Goal: Transaction & Acquisition: Purchase product/service

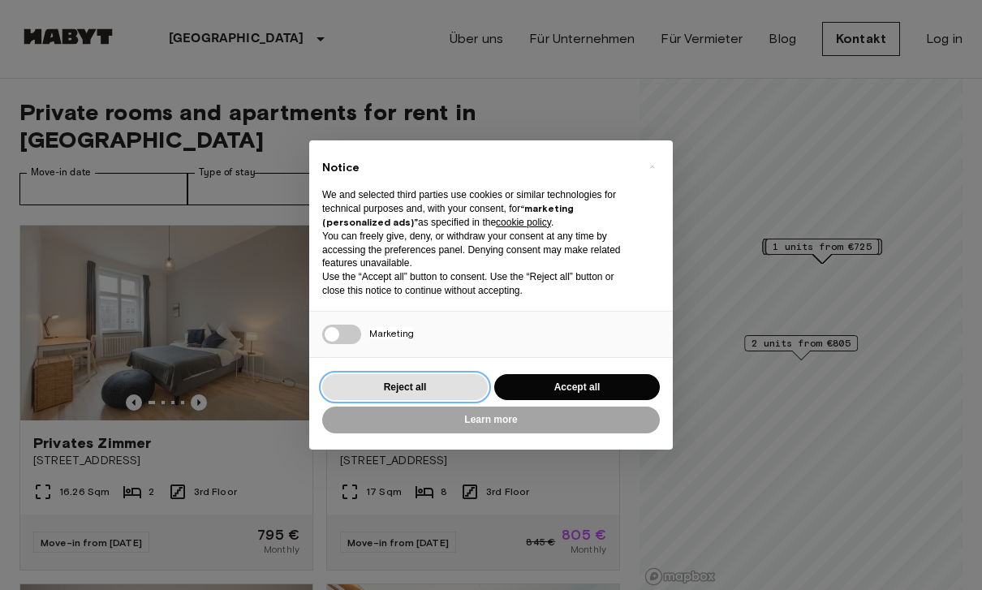
click at [455, 388] on button "Reject all" at bounding box center [405, 387] width 166 height 27
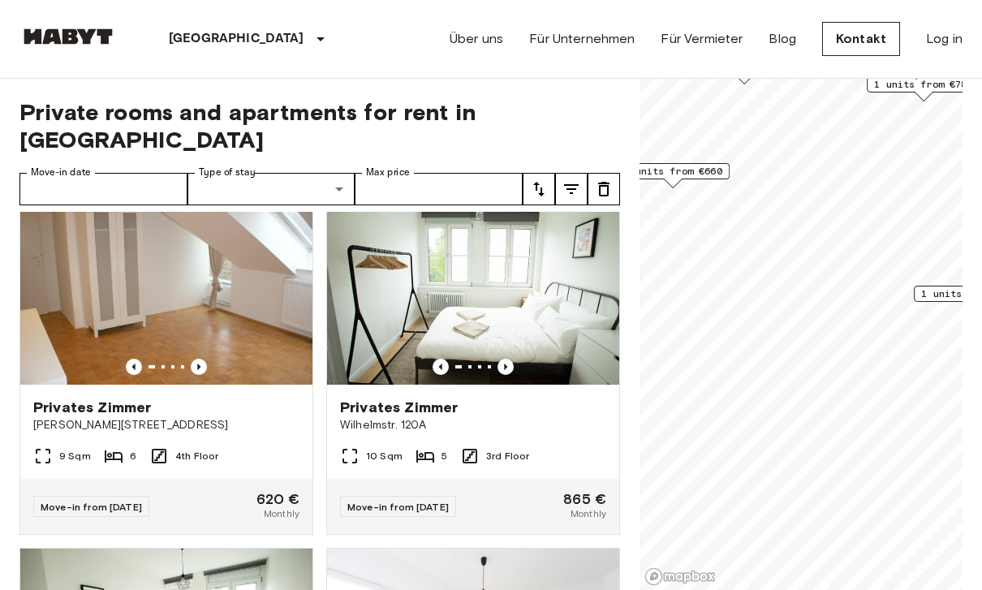
scroll to position [364, 0]
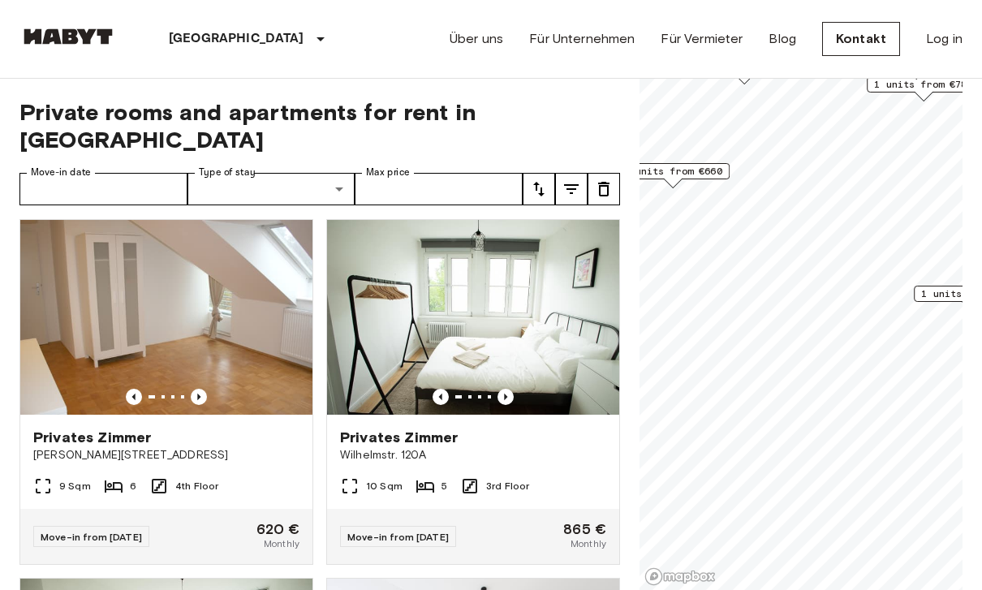
click at [699, 175] on span "1 units from €660" at bounding box center [672, 171] width 99 height 15
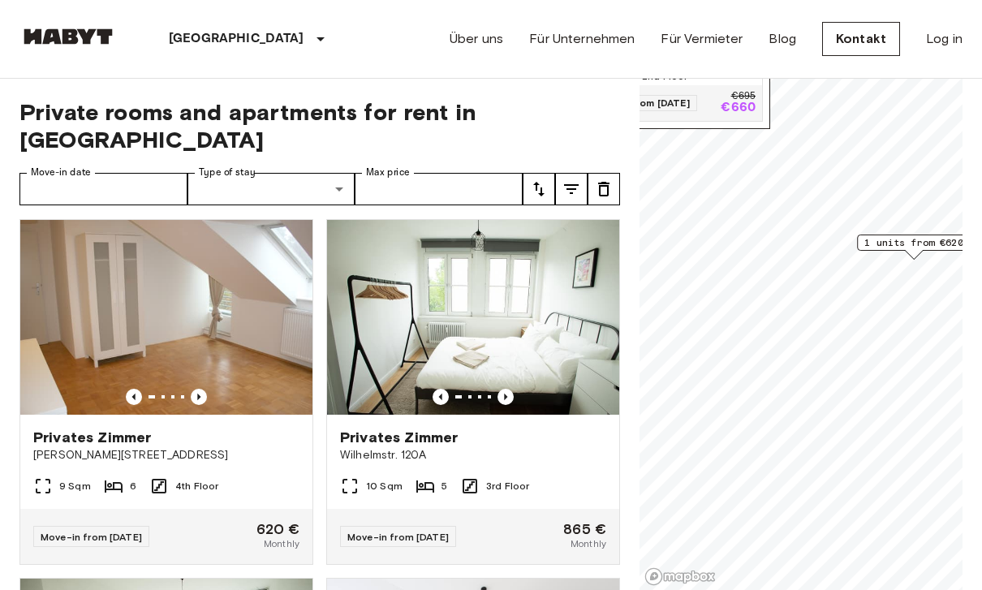
click at [913, 244] on span "1 units from €620" at bounding box center [913, 242] width 99 height 15
